Goal: Transaction & Acquisition: Download file/media

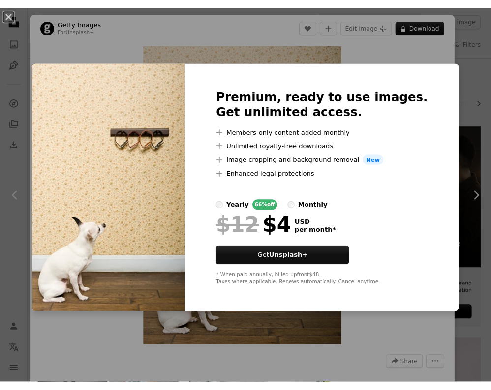
scroll to position [565, 0]
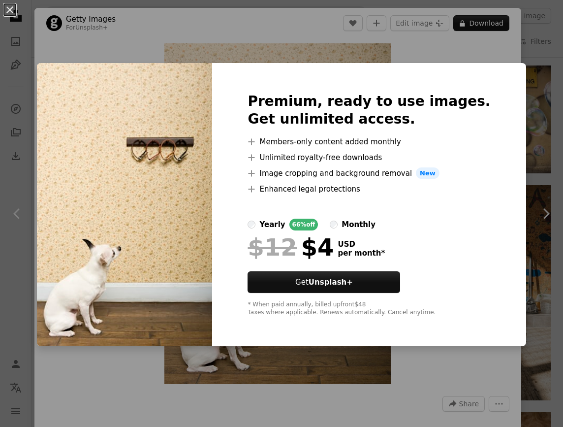
click at [441, 379] on div "An X shape Premium, ready to use images. Get unlimited access. A plus sign Memb…" at bounding box center [281, 213] width 563 height 427
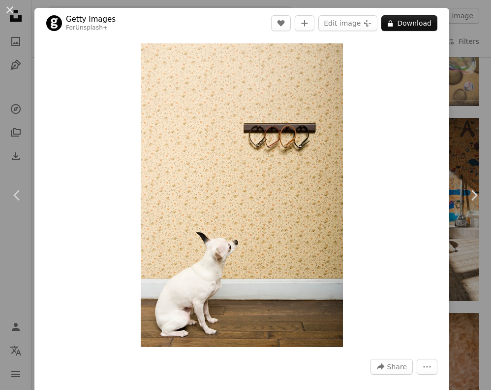
click at [465, 64] on div "An X shape Chevron left Chevron right Getty Images For Unsplash+ A heart A plus…" at bounding box center [245, 195] width 491 height 390
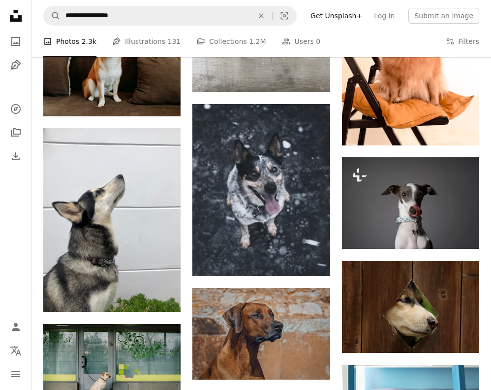
scroll to position [4086, 0]
